Goal: Use online tool/utility: Utilize a website feature to perform a specific function

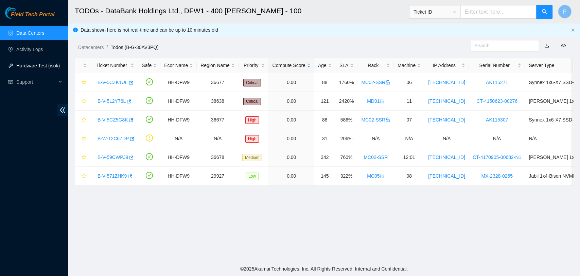
click at [32, 66] on link "Hardware Test (isok)" at bounding box center [37, 65] width 43 height 5
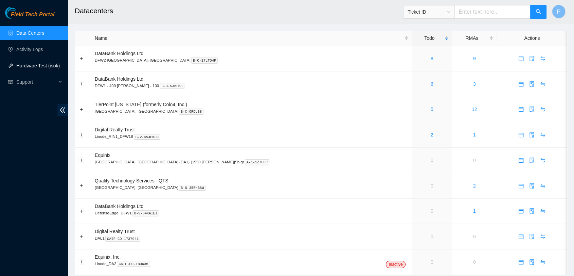
click at [49, 68] on link "Hardware Test (isok)" at bounding box center [37, 65] width 43 height 5
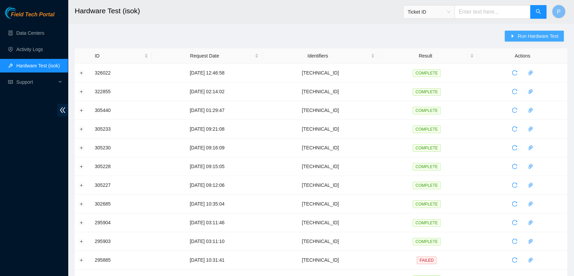
click at [518, 32] on button "Run Hardware Test" at bounding box center [534, 36] width 59 height 11
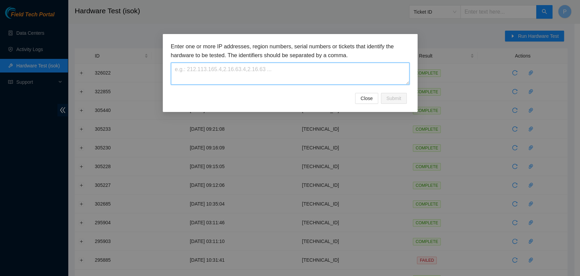
click at [331, 76] on textarea at bounding box center [290, 74] width 239 height 22
paste textarea "72.246.50.80"
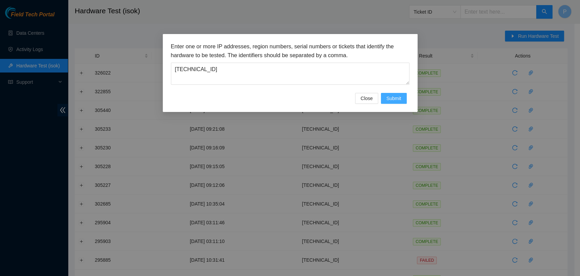
click at [392, 99] on span "Submit" at bounding box center [393, 97] width 15 height 7
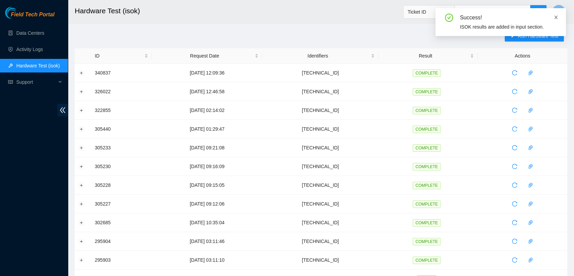
click at [558, 16] on icon "close" at bounding box center [556, 17] width 5 height 5
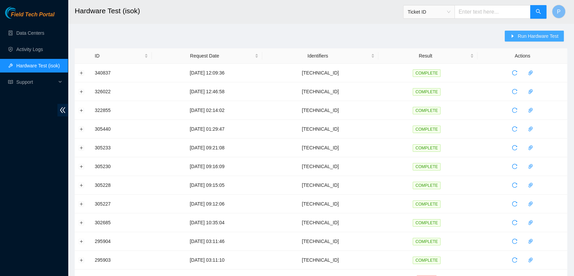
click at [547, 36] on span "Run Hardware Test" at bounding box center [538, 35] width 41 height 7
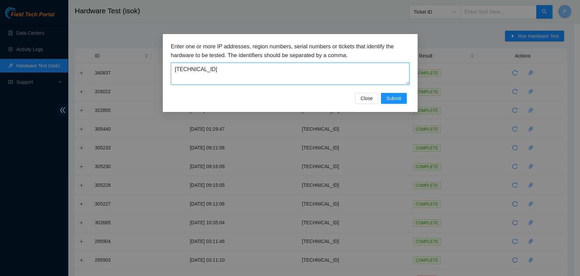
click at [362, 80] on textarea "72.246.50.80" at bounding box center [290, 74] width 239 height 22
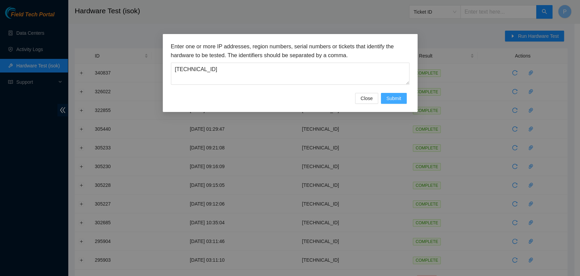
click at [399, 97] on span "Submit" at bounding box center [393, 97] width 15 height 7
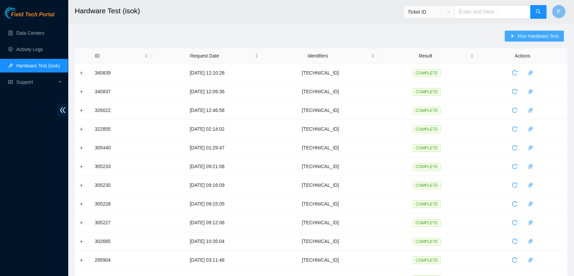
click at [519, 36] on span "Run Hardware Test" at bounding box center [538, 35] width 41 height 7
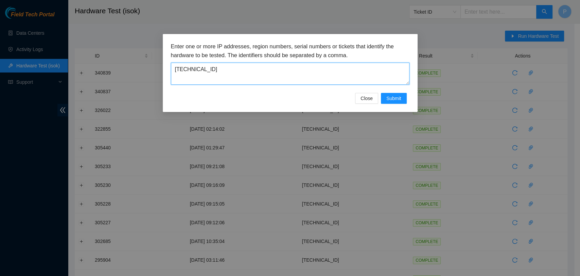
click at [318, 80] on textarea "72.246.50.99" at bounding box center [290, 74] width 239 height 22
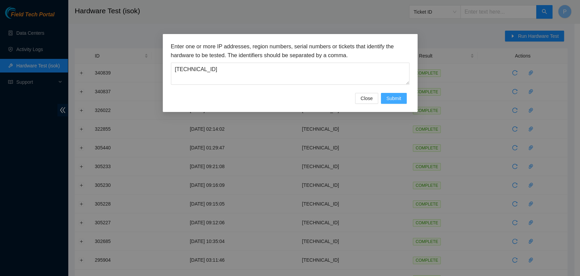
click at [395, 99] on span "Submit" at bounding box center [393, 97] width 15 height 7
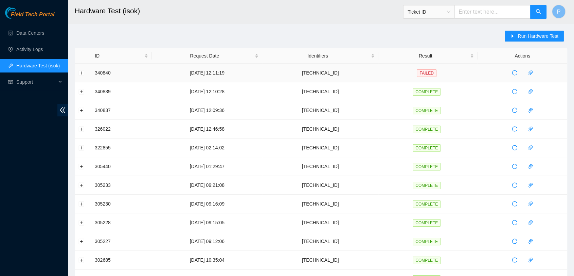
click at [78, 72] on td at bounding box center [83, 73] width 16 height 19
click at [82, 72] on button "Expand row" at bounding box center [81, 72] width 5 height 5
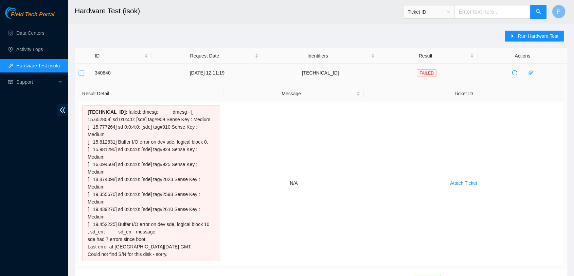
click at [81, 73] on button "Collapse row" at bounding box center [81, 72] width 5 height 5
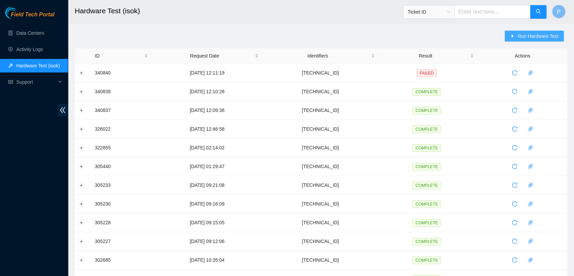
click at [529, 33] on span "Run Hardware Test" at bounding box center [538, 35] width 41 height 7
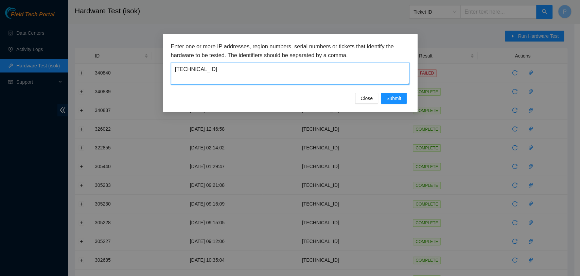
click at [351, 65] on textarea "72.246.50.100" at bounding box center [290, 74] width 239 height 22
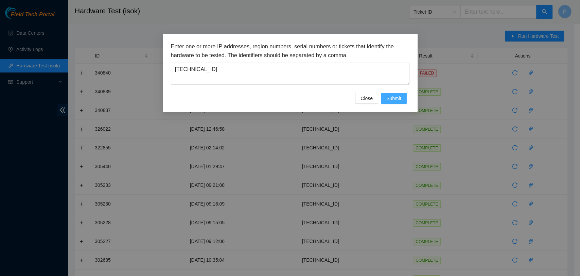
click at [388, 100] on span "Submit" at bounding box center [393, 97] width 15 height 7
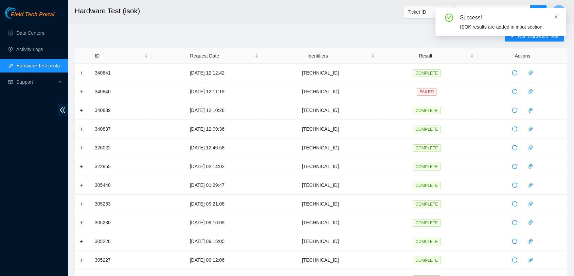
click at [554, 16] on icon "close" at bounding box center [556, 17] width 5 height 5
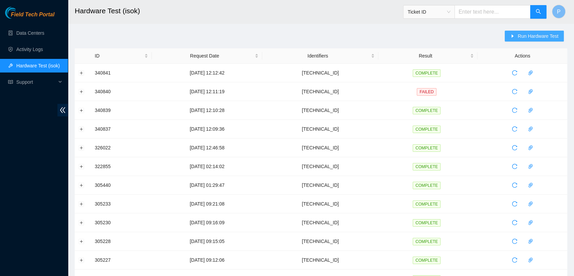
click at [558, 39] on span "Run Hardware Test" at bounding box center [538, 35] width 41 height 7
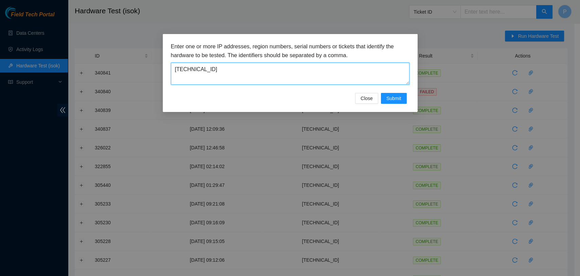
click at [275, 69] on textarea "72.246.50.105" at bounding box center [290, 74] width 239 height 22
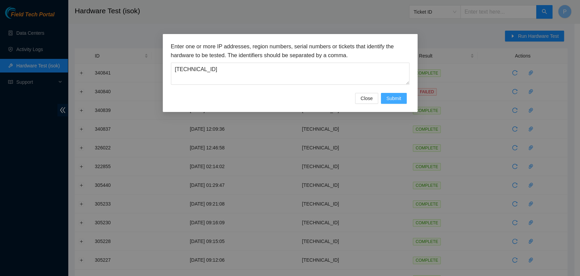
click at [404, 99] on button "Submit" at bounding box center [394, 98] width 26 height 11
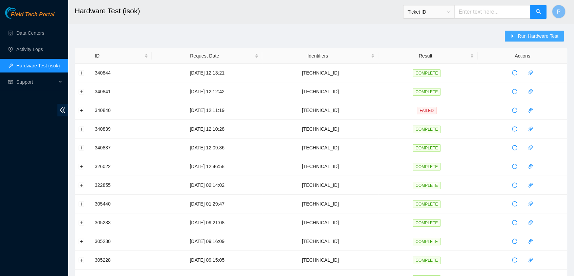
click at [533, 39] on div "Run Hardware Test" at bounding box center [536, 40] width 63 height 18
click at [533, 39] on span "Run Hardware Test" at bounding box center [538, 35] width 41 height 7
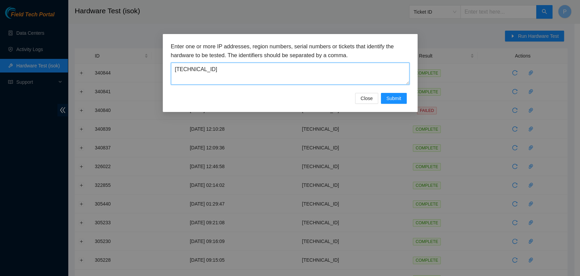
click at [236, 65] on textarea "72.246.50.119" at bounding box center [290, 74] width 239 height 22
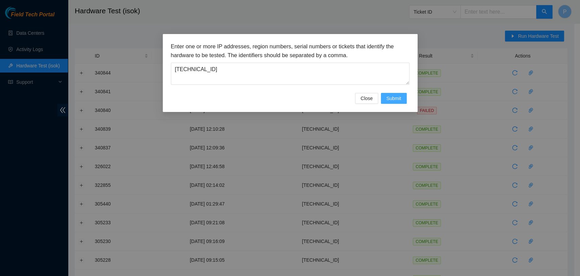
click at [395, 97] on span "Submit" at bounding box center [393, 97] width 15 height 7
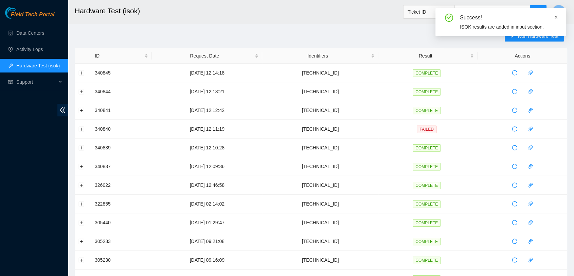
click at [555, 17] on icon "close" at bounding box center [556, 17] width 5 height 5
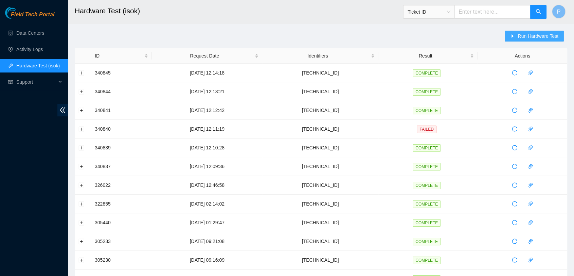
click at [543, 39] on span "Run Hardware Test" at bounding box center [538, 35] width 41 height 7
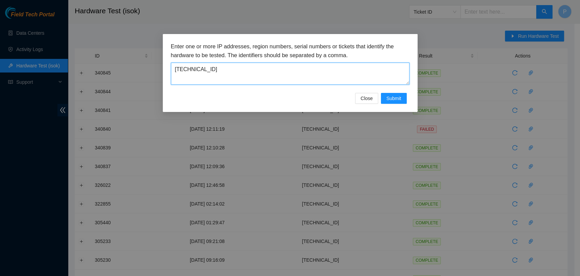
click at [287, 64] on textarea "72.246.50.120" at bounding box center [290, 74] width 239 height 22
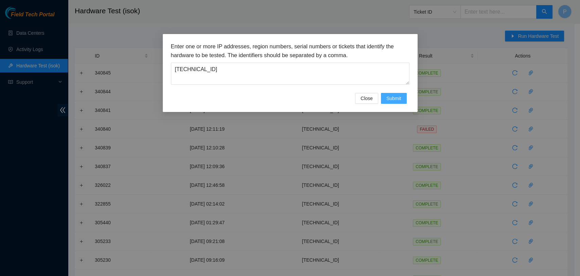
click at [398, 98] on span "Submit" at bounding box center [393, 97] width 15 height 7
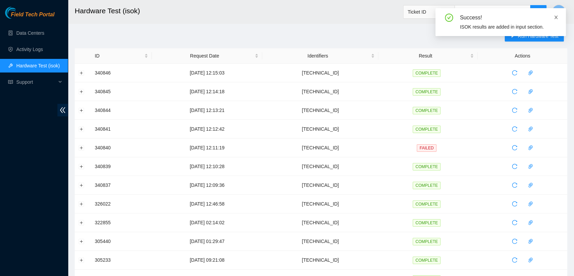
click at [556, 18] on icon "close" at bounding box center [556, 17] width 5 height 5
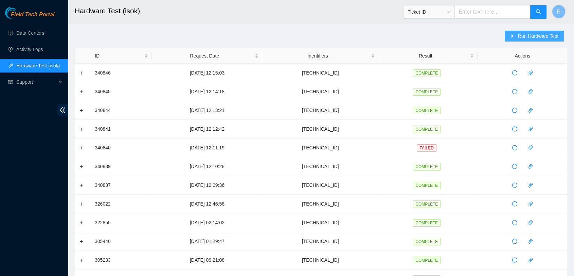
click at [542, 34] on span "Run Hardware Test" at bounding box center [538, 35] width 41 height 7
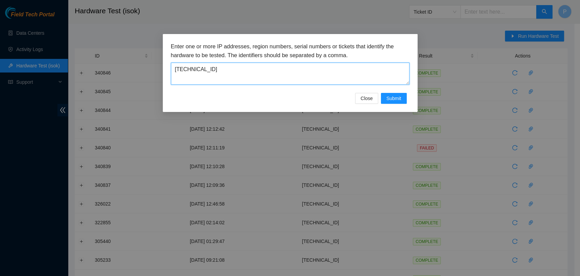
click at [305, 64] on textarea "72.246.50.121" at bounding box center [290, 74] width 239 height 22
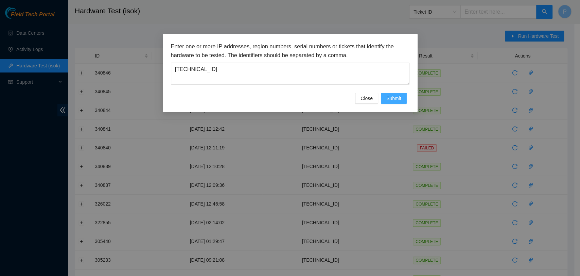
click at [392, 97] on span "Submit" at bounding box center [393, 97] width 15 height 7
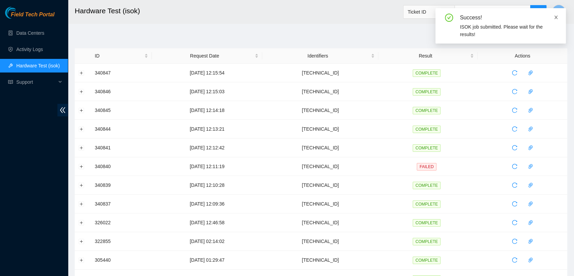
click at [558, 17] on icon "close" at bounding box center [556, 17] width 5 height 5
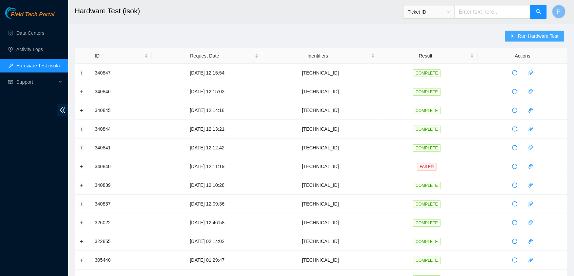
click at [549, 33] on span "Run Hardware Test" at bounding box center [538, 35] width 41 height 7
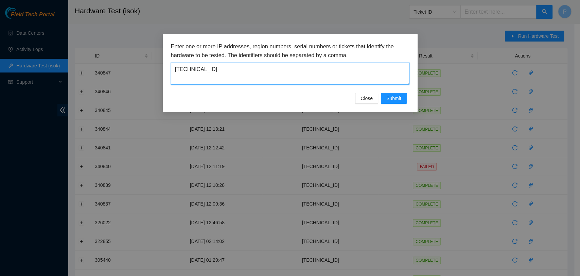
click at [269, 64] on textarea "72.246.50.122" at bounding box center [290, 74] width 239 height 22
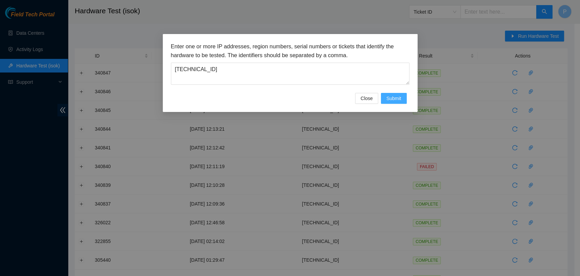
click at [391, 96] on span "Submit" at bounding box center [393, 97] width 15 height 7
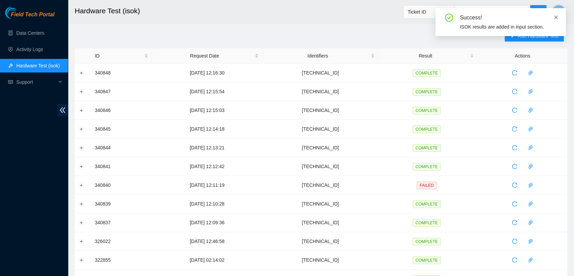
click at [555, 18] on icon "close" at bounding box center [556, 17] width 5 height 5
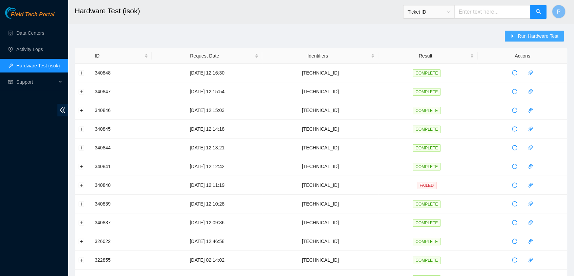
click at [540, 34] on span "Run Hardware Test" at bounding box center [538, 35] width 41 height 7
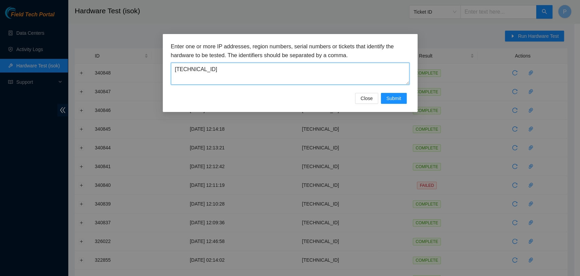
click at [274, 70] on textarea "72.246.50.143" at bounding box center [290, 74] width 239 height 22
type textarea "72.246.50.144"
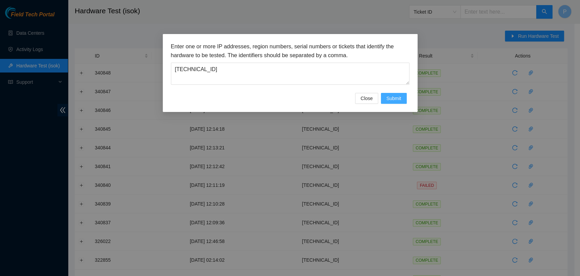
click at [395, 93] on button "Submit" at bounding box center [394, 98] width 26 height 11
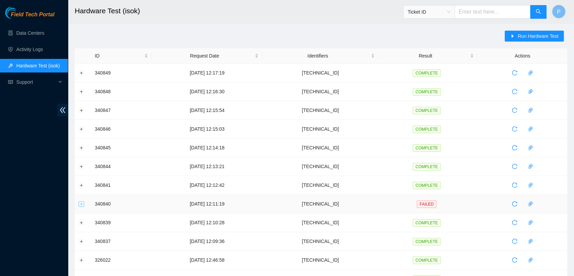
click at [79, 205] on button "Expand row" at bounding box center [81, 203] width 5 height 5
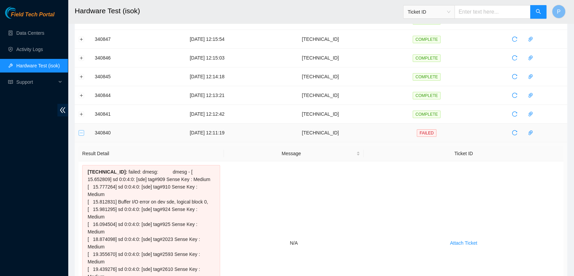
scroll to position [82, 0]
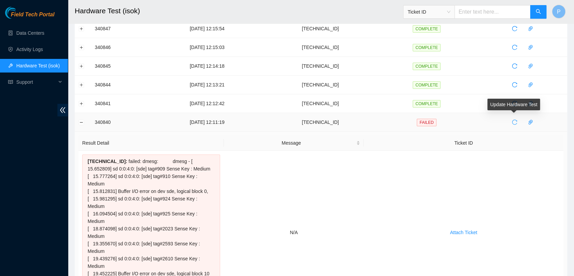
click at [513, 123] on icon "reload" at bounding box center [514, 121] width 5 height 5
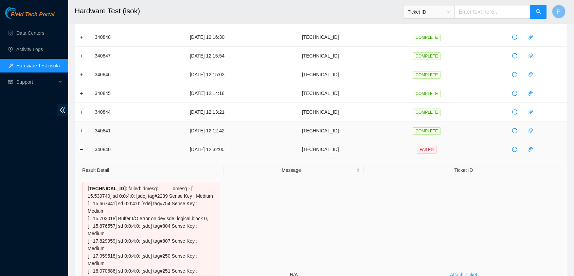
scroll to position [47, 0]
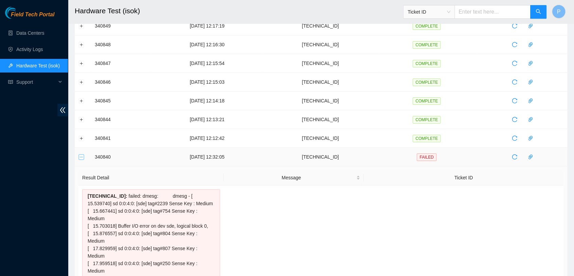
click at [80, 156] on button "Collapse row" at bounding box center [81, 156] width 5 height 5
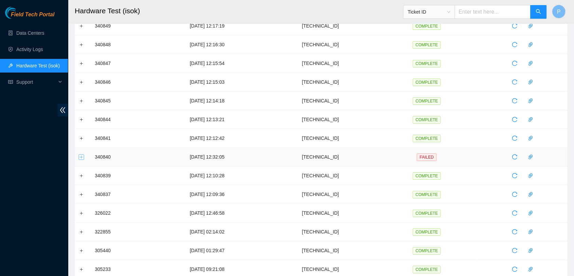
scroll to position [0, 0]
